Goal: Subscribe to service/newsletter

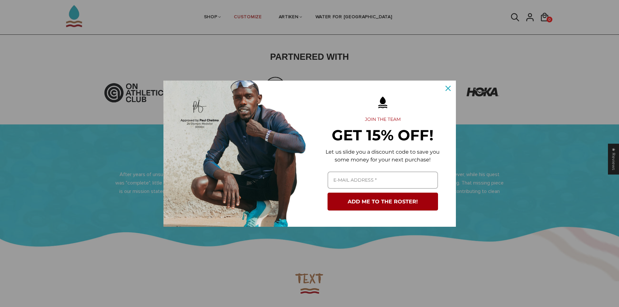
scroll to position [260, 0]
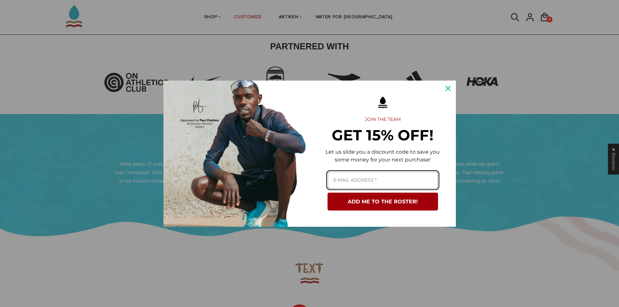
click at [381, 177] on input "Email field" at bounding box center [383, 180] width 110 height 17
type input "[EMAIL_ADDRESS][DOMAIN_NAME]"
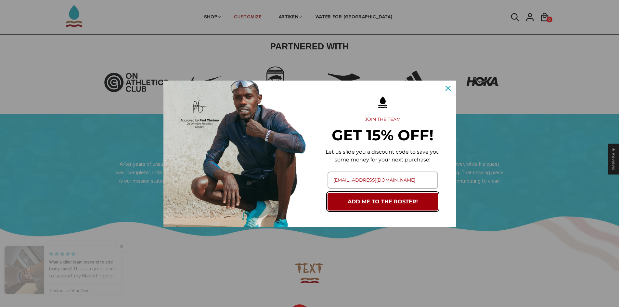
click at [379, 199] on button "ADD ME TO THE ROSTER!" at bounding box center [383, 202] width 110 height 18
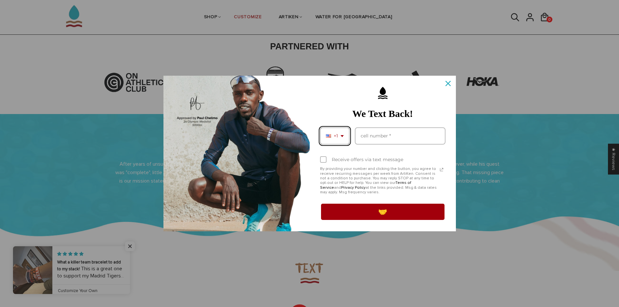
click at [342, 138] on div "+1" at bounding box center [335, 135] width 30 height 17
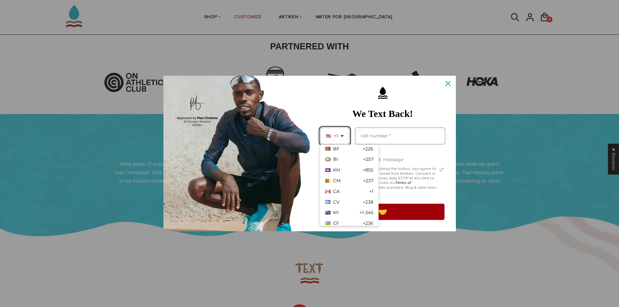
scroll to position [357, 0]
click at [345, 187] on div "CA +1" at bounding box center [349, 189] width 58 height 11
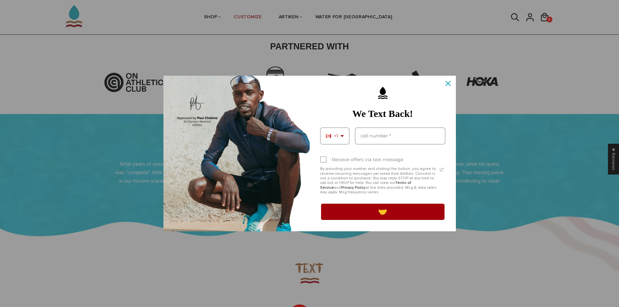
click at [383, 148] on div "Receive offers via text message By providing your number and clicking the butto…" at bounding box center [382, 173] width 133 height 50
click at [388, 140] on input "Phone number field" at bounding box center [400, 135] width 91 height 17
click at [361, 135] on input "15488813840" at bounding box center [400, 135] width 91 height 17
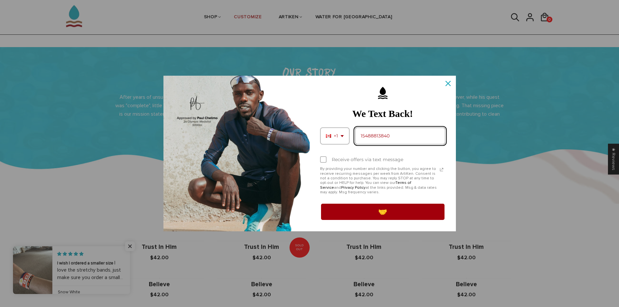
scroll to position [327, 0]
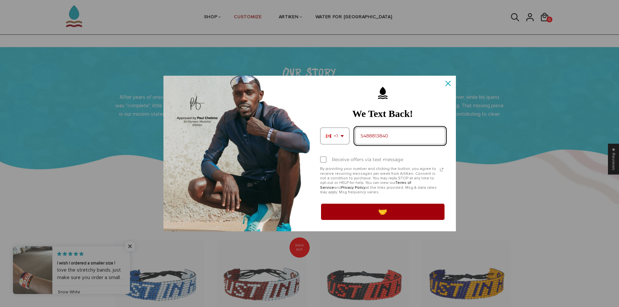
type input "5488813840"
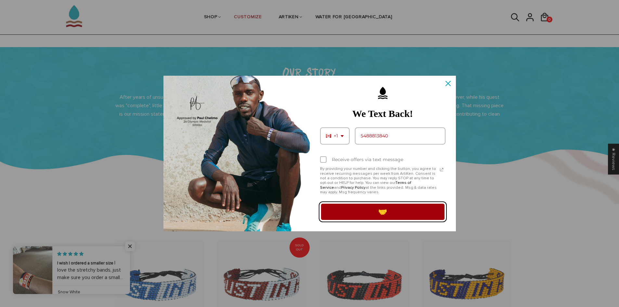
drag, startPoint x: 355, startPoint y: 208, endPoint x: 362, endPoint y: 207, distance: 7.3
click at [355, 208] on button "🤝" at bounding box center [382, 212] width 125 height 18
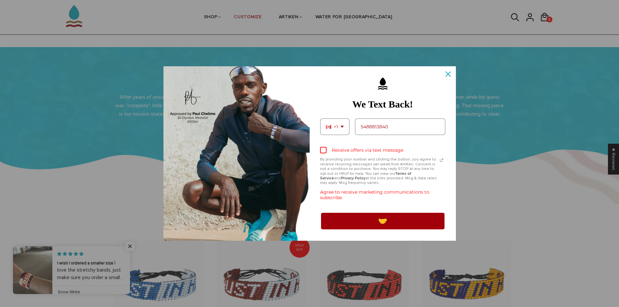
click at [328, 155] on label "Receive offers via text message" at bounding box center [382, 150] width 125 height 14
click at [324, 153] on input "Receive offers via text message" at bounding box center [322, 151] width 4 height 4
checkbox input "true"
click at [339, 222] on button "🤝" at bounding box center [382, 221] width 125 height 18
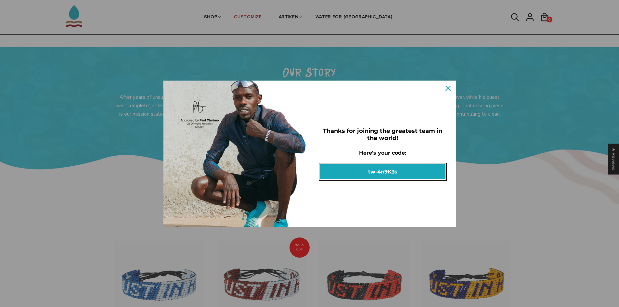
click at [383, 175] on button "tw-4n9K3s" at bounding box center [382, 171] width 125 height 15
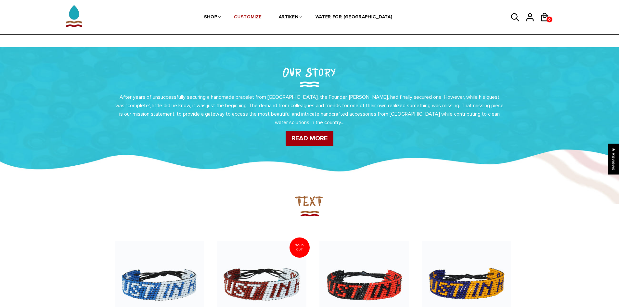
click at [383, 175] on section "Our Story After years of unsuccessfully securing a handmade bracelet from [GEOG…" at bounding box center [309, 125] width 619 height 157
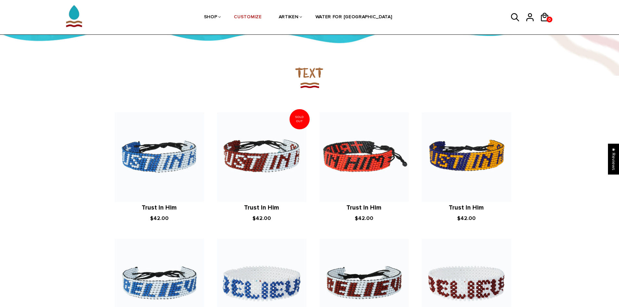
scroll to position [457, 0]
